Goal: Information Seeking & Learning: Find specific fact

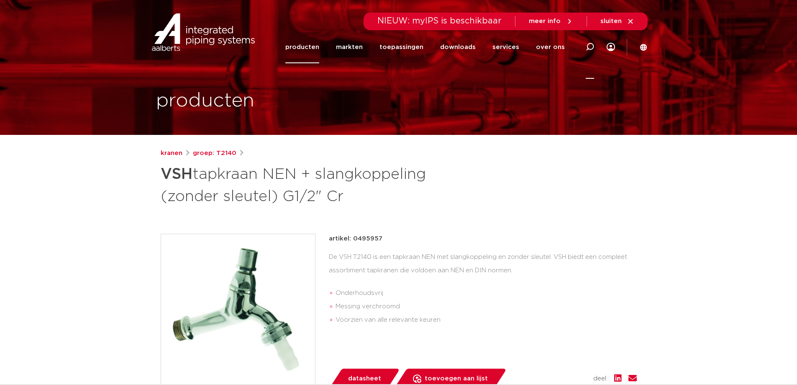
click at [587, 41] on div at bounding box center [590, 47] width 8 height 64
paste input "1646009"
type input "1646009"
click button "Zoeken" at bounding box center [0, 0] width 0 height 0
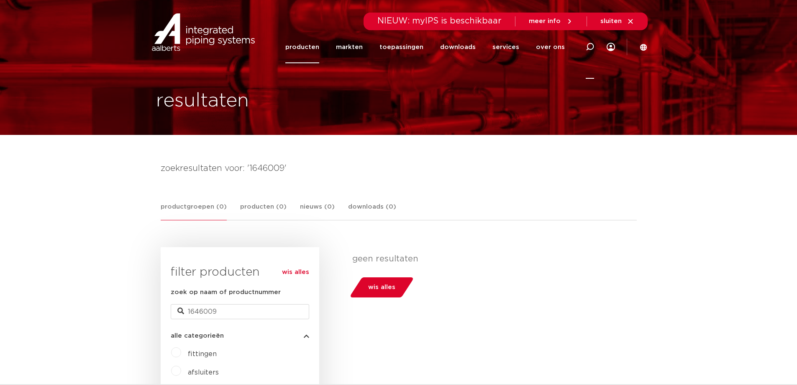
click at [590, 45] on icon at bounding box center [590, 47] width 8 height 8
paste input "0500632"
type input "0500632"
click button "Zoeken" at bounding box center [0, 0] width 0 height 0
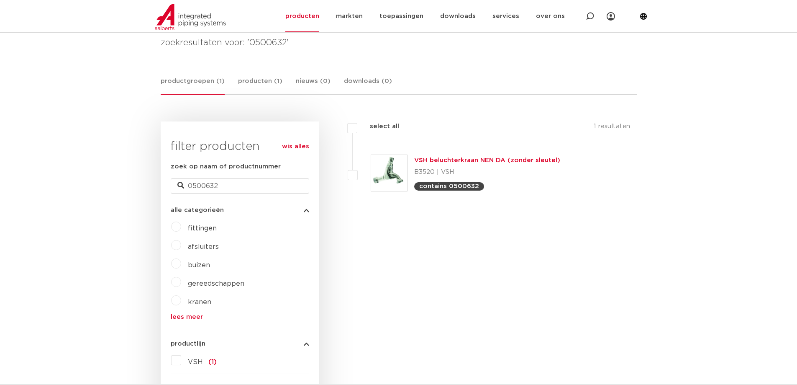
scroll to position [126, 0]
click at [451, 159] on link "VSH beluchterkraan NEN DA (zonder sleutel)" at bounding box center [487, 160] width 146 height 6
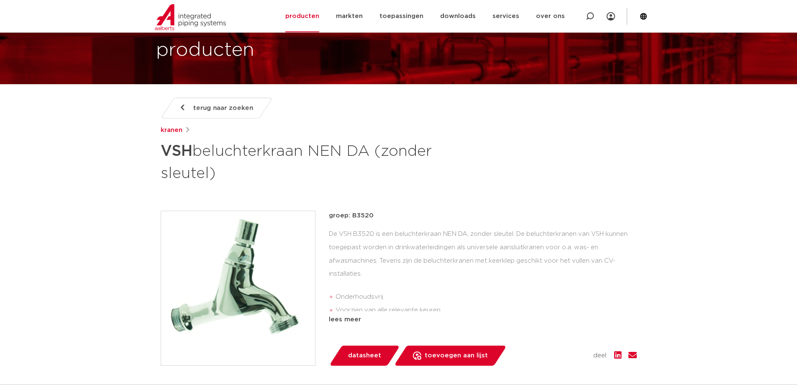
scroll to position [42, 0]
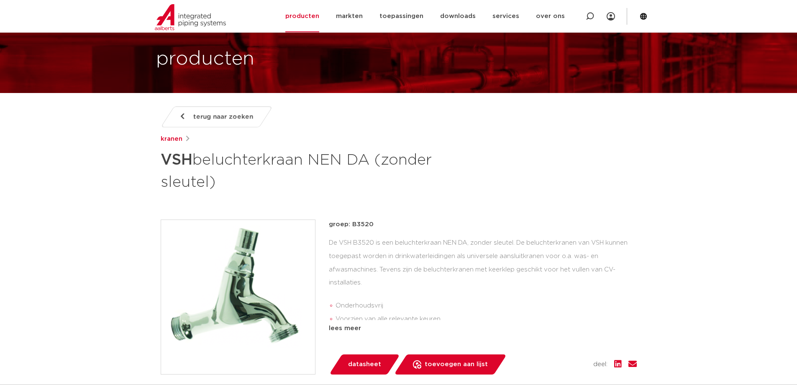
click at [213, 118] on span "terug naar zoeken" at bounding box center [223, 116] width 60 height 13
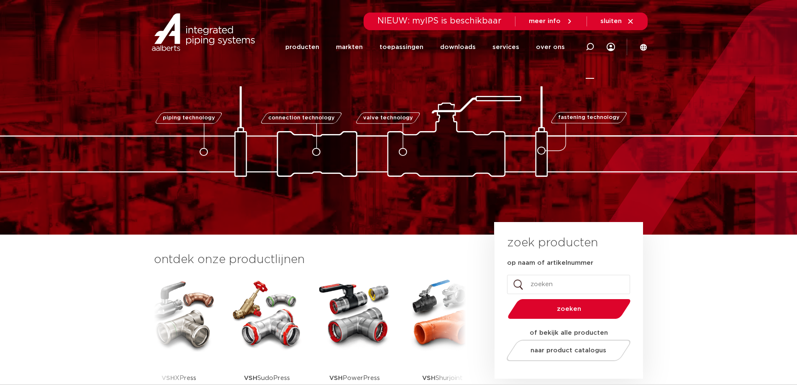
click at [589, 44] on icon at bounding box center [590, 47] width 10 height 10
click at [538, 49] on input "Zoeken" at bounding box center [463, 45] width 263 height 17
paste input "0495957"
type input "0495957"
click button "Zoeken" at bounding box center [0, 0] width 0 height 0
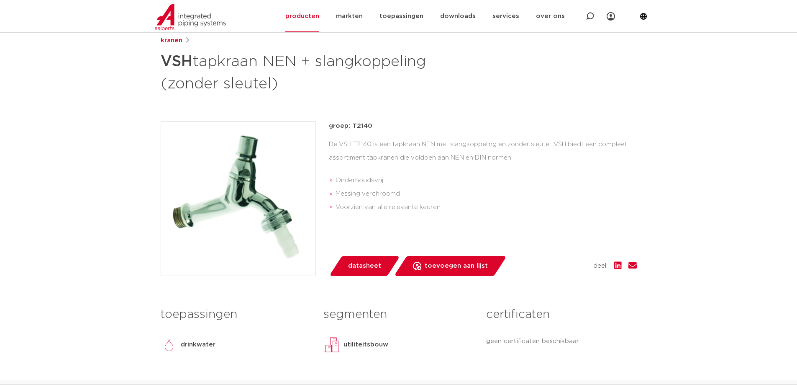
scroll to position [126, 0]
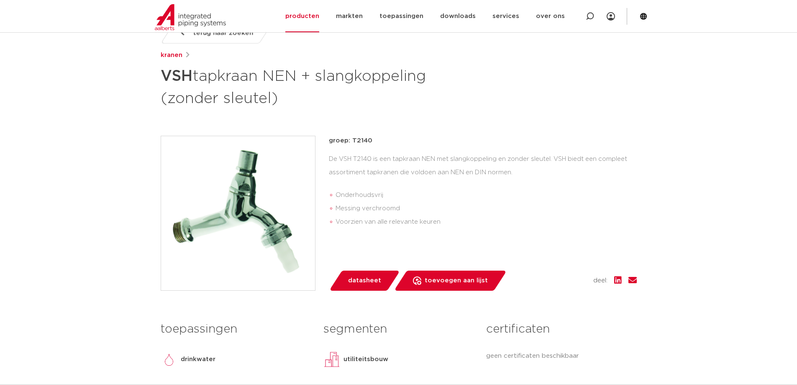
click at [434, 208] on li "Messing verchroomd" at bounding box center [486, 208] width 301 height 13
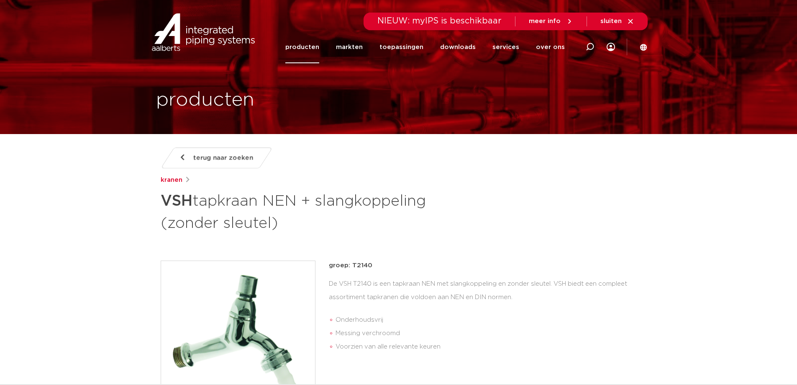
scroll to position [0, 0]
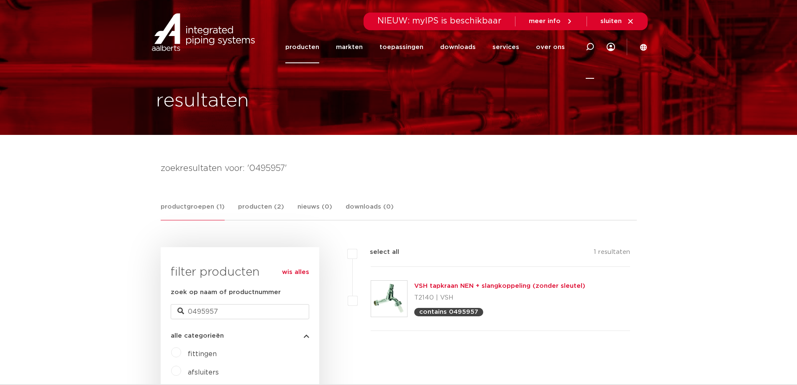
click at [589, 44] on icon at bounding box center [590, 47] width 10 height 10
drag, startPoint x: 480, startPoint y: 54, endPoint x: 474, endPoint y: 50, distance: 7.5
click at [480, 54] on div "Zoeken" at bounding box center [463, 47] width 263 height 21
click at [472, 49] on input "Zoeken" at bounding box center [463, 45] width 263 height 17
type input "beluchter"
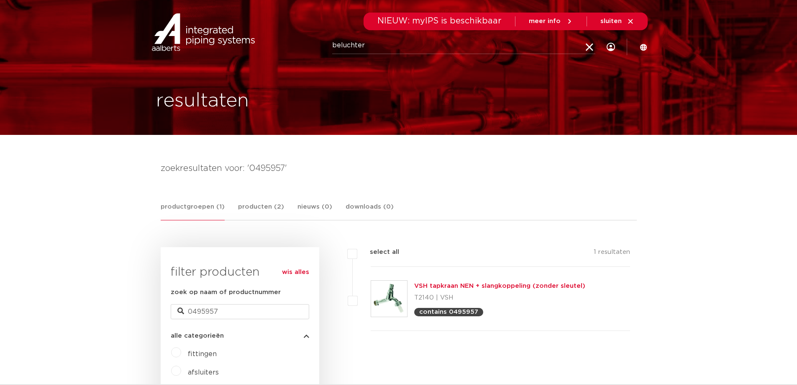
click button "Zoeken" at bounding box center [0, 0] width 0 height 0
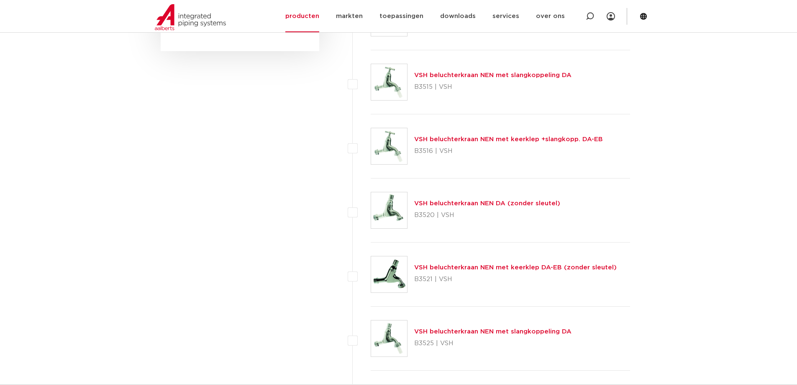
scroll to position [753, 0]
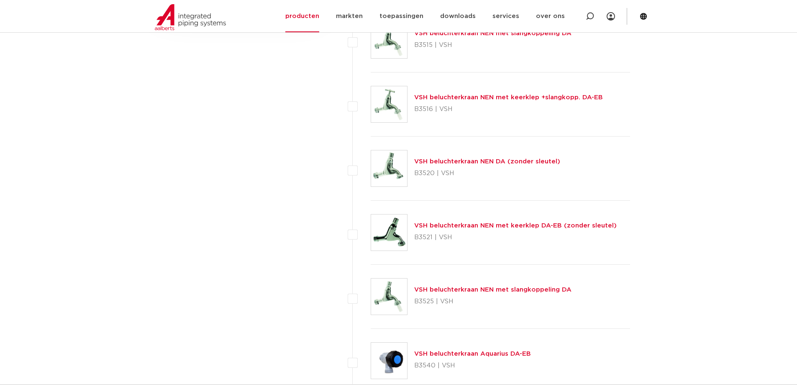
click at [462, 291] on link "VSH beluchterkraan NEN met slangkoppeling DA" at bounding box center [492, 289] width 157 height 6
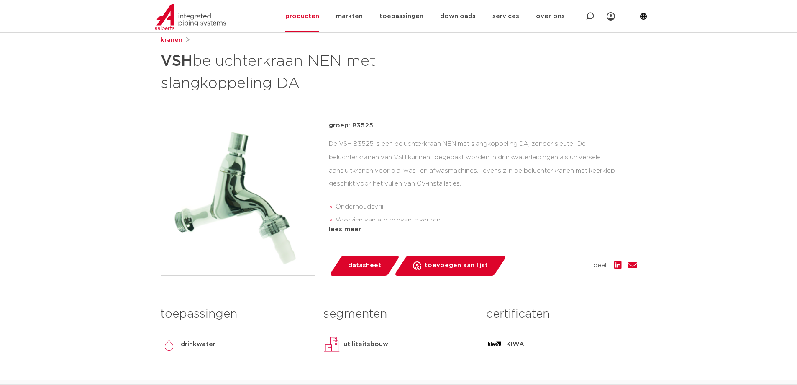
scroll to position [126, 0]
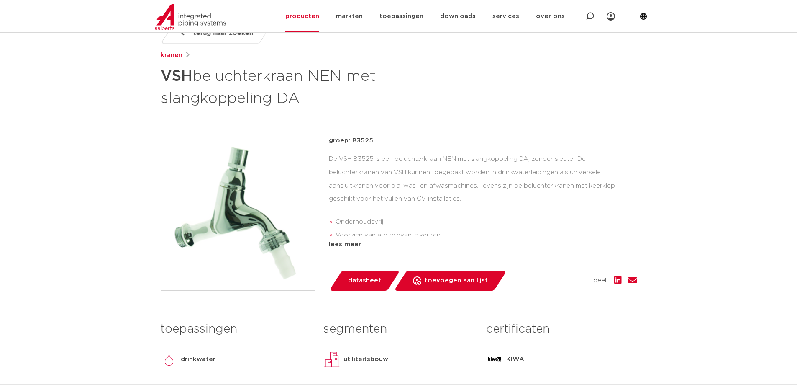
click at [358, 140] on p "groep: B3525" at bounding box center [483, 141] width 308 height 10
copy p "B3525"
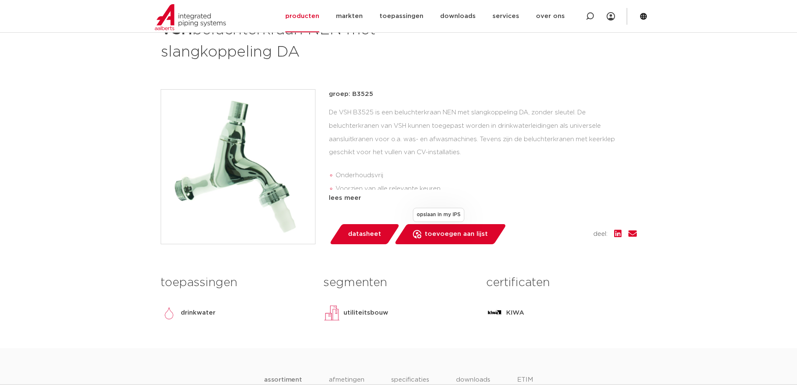
scroll to position [251, 0]
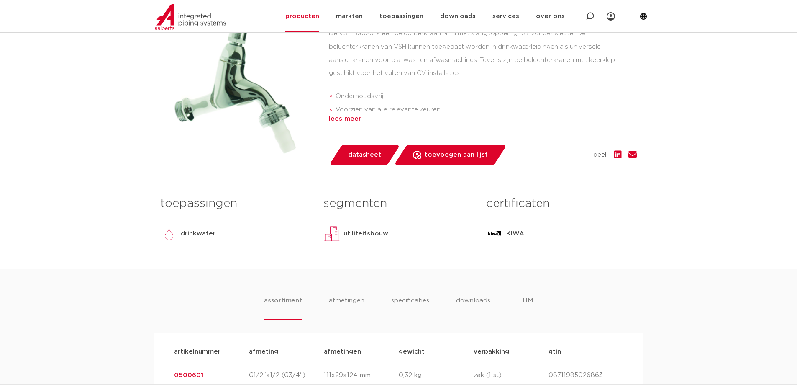
click at [352, 120] on div "lees meer" at bounding box center [483, 119] width 308 height 10
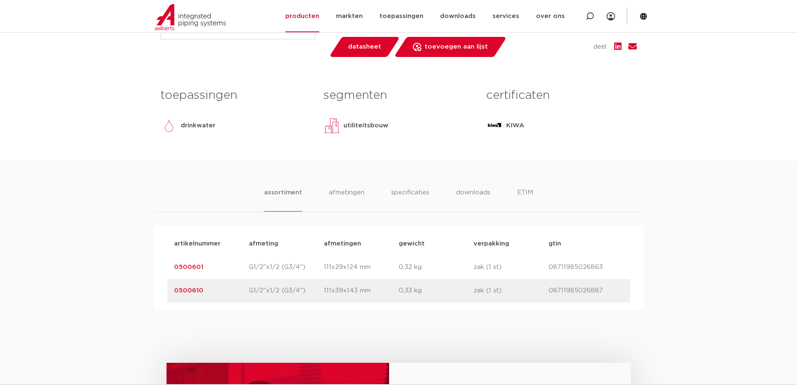
scroll to position [418, 0]
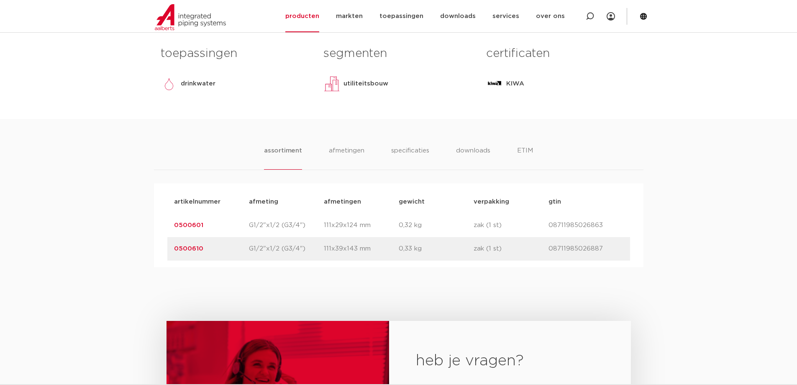
click at [570, 245] on p "08711985026887" at bounding box center [586, 249] width 75 height 10
copy p "08711985026887"
click at [562, 221] on p "08711985026863" at bounding box center [586, 225] width 75 height 10
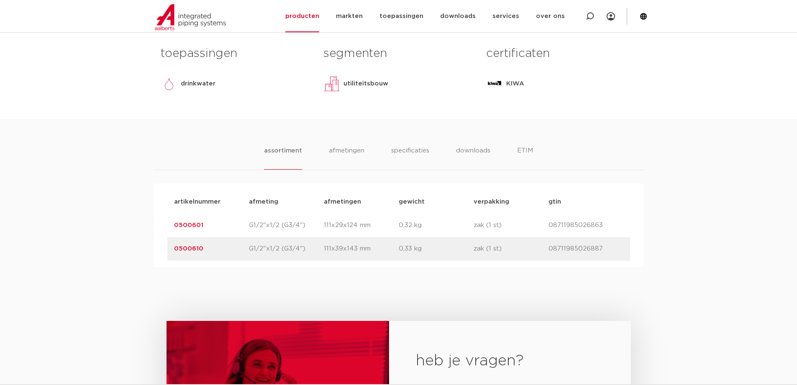
copy p "08711985026863"
click at [670, 230] on div "assortiment afmetingen specificaties downloads ETIM assortiment afmetingen spec…" at bounding box center [398, 193] width 797 height 148
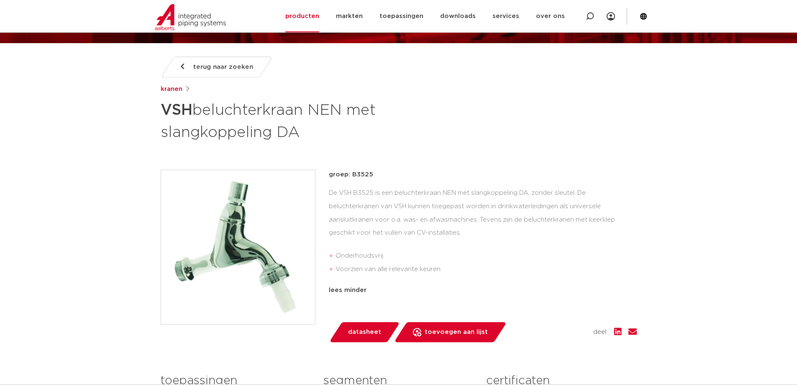
scroll to position [126, 0]
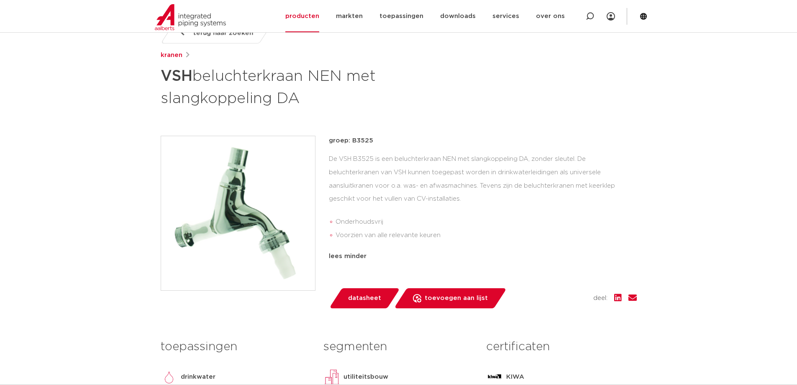
click at [458, 203] on div "De VSH B3525 is een beluchterkraan NEN met slangkoppeling DA, zonder sleutel. D…" at bounding box center [483, 198] width 308 height 92
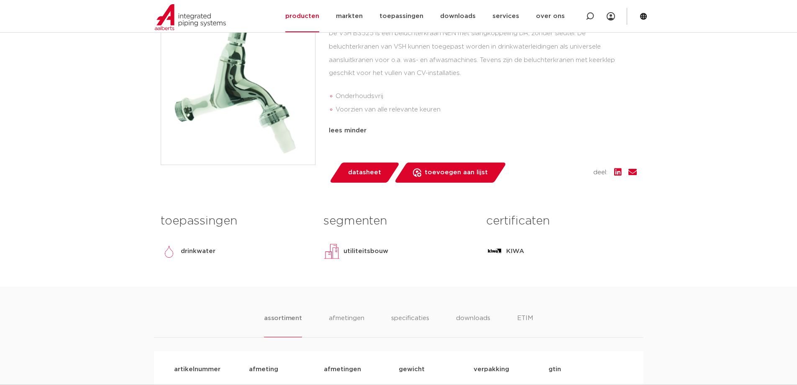
drag, startPoint x: 743, startPoint y: 193, endPoint x: 728, endPoint y: 210, distance: 22.8
click at [742, 192] on body "Zoeken NIEUW: myIPS is beschikbaar meer info sluiten producten markten toepassi…" at bounding box center [398, 344] width 797 height 1190
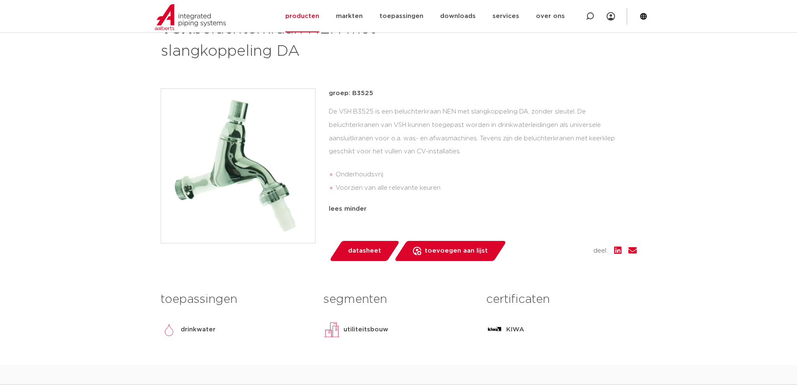
scroll to position [167, 0]
